Goal: Task Accomplishment & Management: Manage account settings

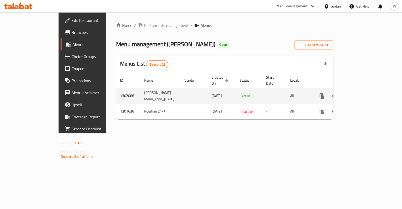
click at [364, 90] on link "enhanced table" at bounding box center [358, 96] width 12 height 12
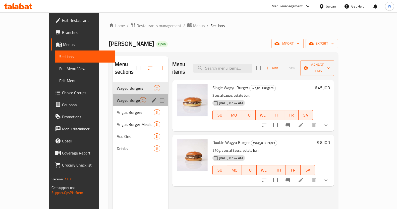
click at [113, 94] on div "Wagyu Burger Meals 2" at bounding box center [140, 100] width 55 height 12
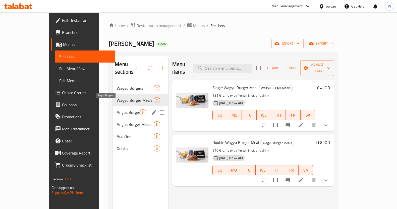
click at [117, 109] on span "Angus Burgers" at bounding box center [128, 112] width 23 height 6
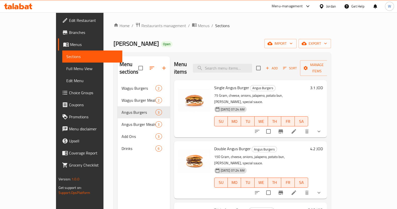
scroll to position [31, 0]
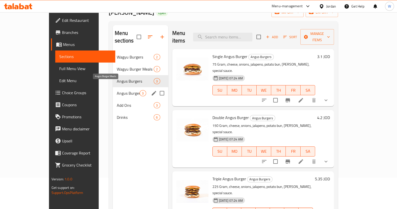
click at [117, 90] on span "Angus Burger Meals" at bounding box center [128, 93] width 23 height 6
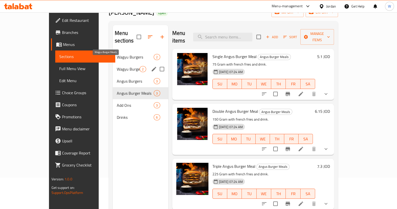
click at [117, 66] on span "Wagyu Burger Meals" at bounding box center [128, 69] width 23 height 6
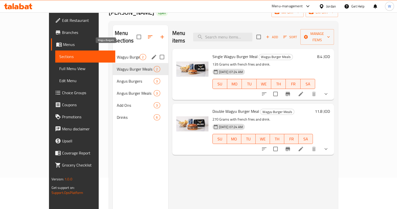
click at [117, 54] on span "Wagyu Burgers" at bounding box center [128, 57] width 23 height 6
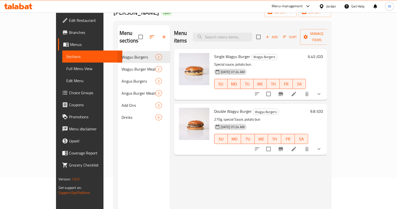
click at [325, 88] on button "show more" at bounding box center [319, 94] width 12 height 12
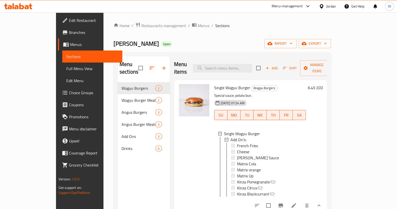
scroll to position [31, 0]
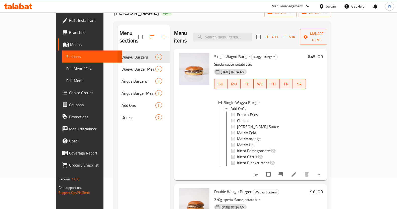
click at [301, 170] on li at bounding box center [294, 174] width 14 height 9
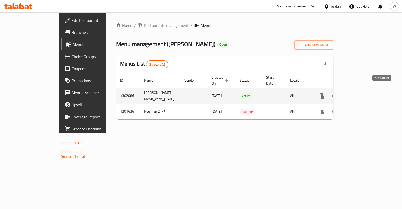
click at [364, 90] on link "enhanced table" at bounding box center [358, 96] width 12 height 12
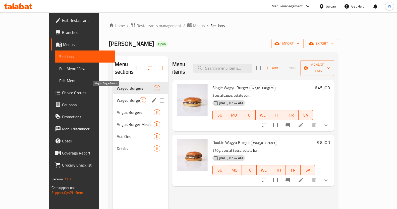
click at [117, 97] on span "Wagyu Burger Meals" at bounding box center [128, 100] width 23 height 6
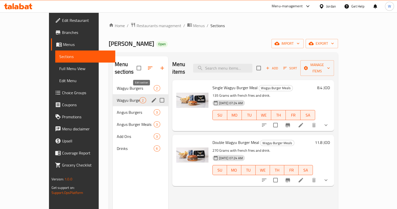
click at [152, 98] on icon "edit" at bounding box center [154, 100] width 5 height 5
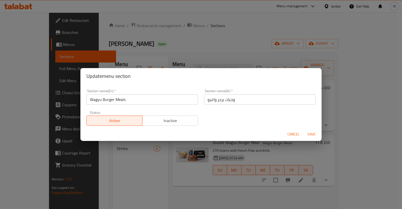
click at [176, 121] on span "Inactive" at bounding box center [170, 120] width 52 height 7
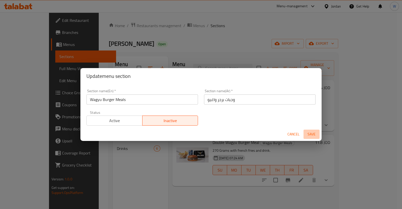
drag, startPoint x: 308, startPoint y: 136, endPoint x: 302, endPoint y: 134, distance: 6.1
click at [307, 135] on span "Save" at bounding box center [311, 134] width 12 height 6
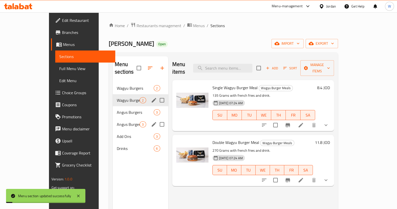
click at [117, 121] on span "Angus Burger Meals" at bounding box center [128, 124] width 23 height 6
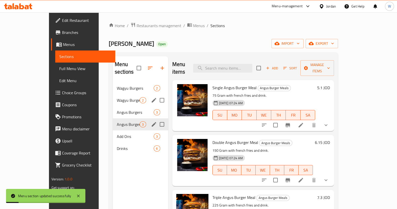
click at [150, 121] on div "Menu sections" at bounding box center [154, 125] width 8 height 8
click at [151, 121] on icon "edit" at bounding box center [154, 124] width 6 height 6
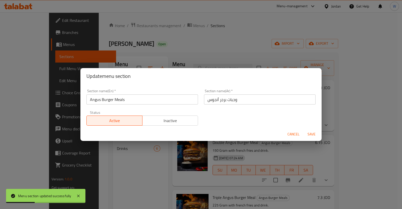
click at [173, 121] on span "Inactive" at bounding box center [170, 120] width 52 height 7
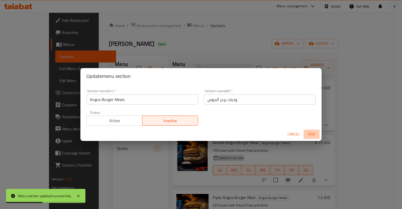
drag, startPoint x: 311, startPoint y: 135, endPoint x: 308, endPoint y: 135, distance: 3.5
click at [311, 135] on span "Save" at bounding box center [311, 134] width 12 height 6
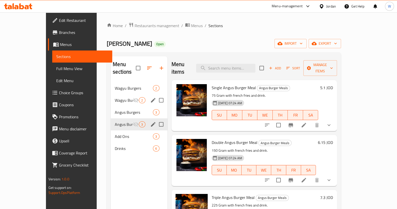
click at [112, 21] on div "Home / Restaurants management / Menus / Sections [PERSON_NAME] Open import expo…" at bounding box center [224, 145] width 254 height 267
click at [135, 29] on span "Restaurants management" at bounding box center [157, 26] width 45 height 6
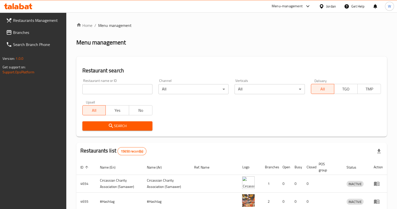
click at [105, 92] on input "search" at bounding box center [117, 89] width 70 height 10
click button "Search" at bounding box center [117, 125] width 70 height 9
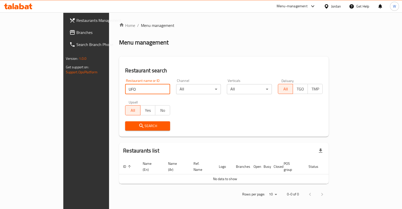
click at [125, 88] on input "UFO" at bounding box center [147, 89] width 45 height 10
type input "U"
click at [125, 86] on input "search" at bounding box center [147, 89] width 45 height 10
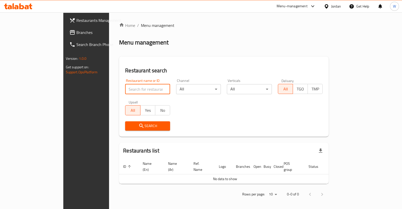
paste input "Bint Halal"
click button "Search" at bounding box center [147, 125] width 45 height 9
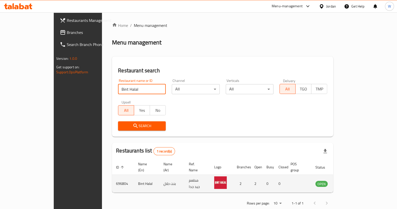
click at [112, 176] on td "696804" at bounding box center [123, 184] width 22 height 18
copy td "696804"
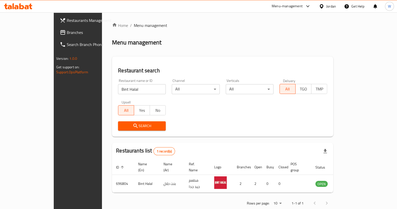
click at [131, 87] on input "Bint Halal" at bounding box center [142, 89] width 48 height 10
paste input "Bun Run"
click at [131, 87] on input "Bint Bun Run" at bounding box center [142, 89] width 48 height 10
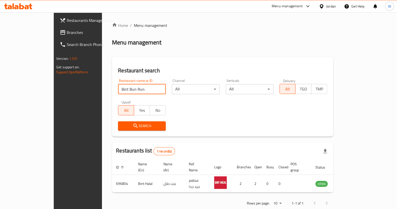
click at [131, 87] on input "Bint Bun Run" at bounding box center [142, 89] width 48 height 10
paste input "search"
click button "Search" at bounding box center [142, 125] width 48 height 9
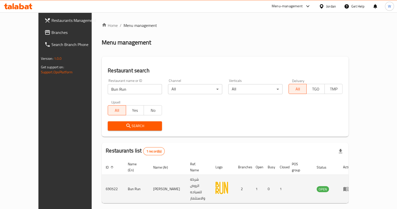
click at [102, 179] on td "690522" at bounding box center [113, 189] width 22 height 28
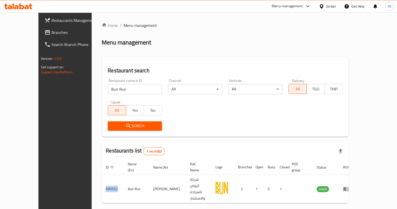
copy td "690522"
click at [126, 95] on div "Restaurant name or ID Bun Run Restaurant name or ID" at bounding box center [135, 86] width 60 height 21
click at [124, 92] on input "Bun Run" at bounding box center [135, 89] width 54 height 10
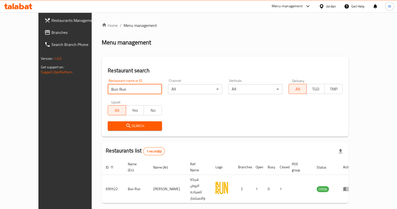
paste input "Mashwi"
click button "Search" at bounding box center [135, 125] width 54 height 9
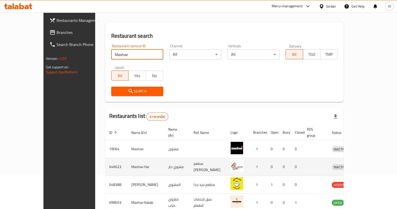
scroll to position [59, 0]
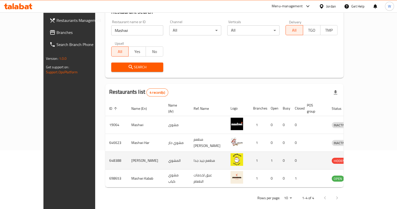
click at [105, 154] on td "648388" at bounding box center [116, 161] width 22 height 18
copy td "648388"
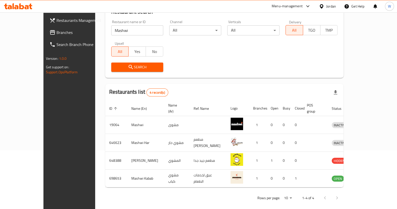
click at [120, 21] on div "Restaurant name or ID Mashwi Restaurant name or ID" at bounding box center [137, 27] width 52 height 15
click at [122, 26] on input "Mashwi" at bounding box center [137, 30] width 52 height 10
paste input "Le poulet"
click button "Search" at bounding box center [137, 67] width 52 height 9
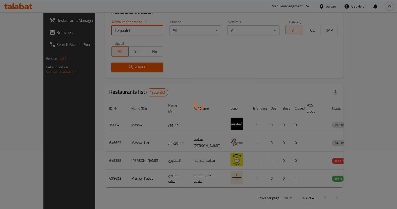
scroll to position [23, 0]
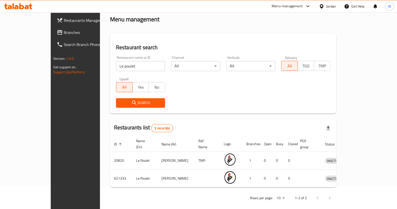
click at [119, 71] on div "Restaurant name or ID Le poulet Restaurant name or ID" at bounding box center [140, 63] width 55 height 21
click at [117, 69] on input "Le poulet" at bounding box center [140, 66] width 49 height 10
paste input "Earthly Delights"
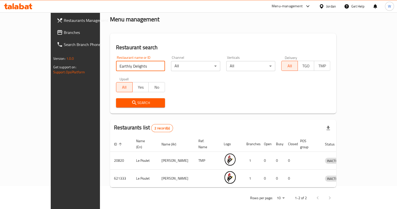
type input "Earthly Delights"
click button "Search" at bounding box center [140, 102] width 49 height 9
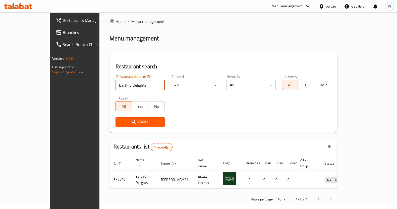
scroll to position [5, 0]
